Goal: Task Accomplishment & Management: Use online tool/utility

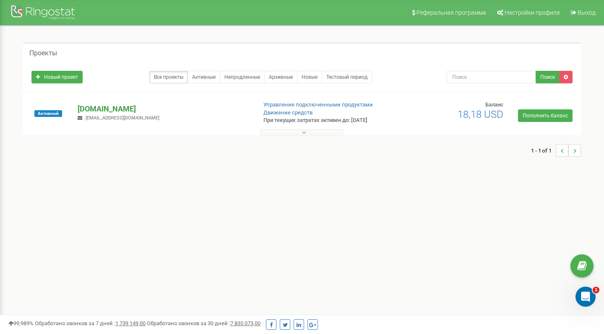
click at [108, 108] on p "[DOMAIN_NAME]" at bounding box center [164, 109] width 172 height 11
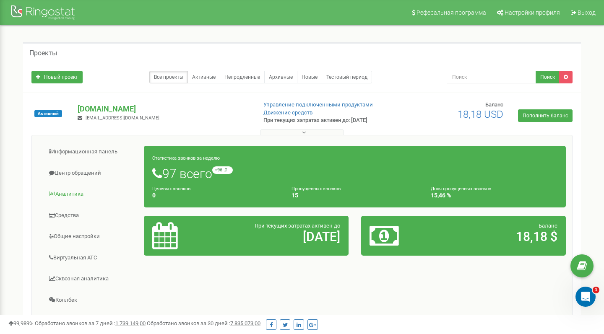
click at [74, 193] on link "Аналитика" at bounding box center [91, 194] width 106 height 21
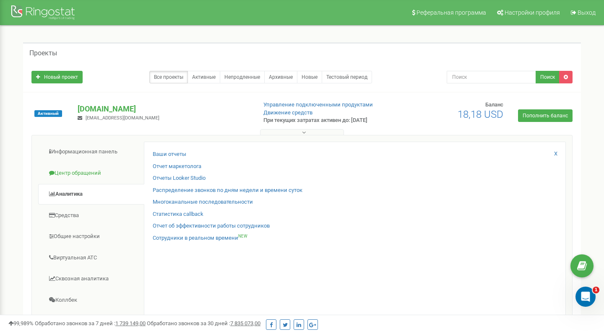
click at [91, 170] on link "Центр обращений" at bounding box center [91, 173] width 106 height 21
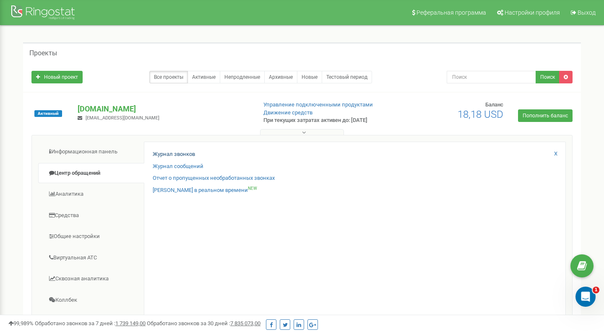
click at [165, 154] on link "Журнал звонков" at bounding box center [174, 154] width 42 height 8
